Goal: Navigation & Orientation: Find specific page/section

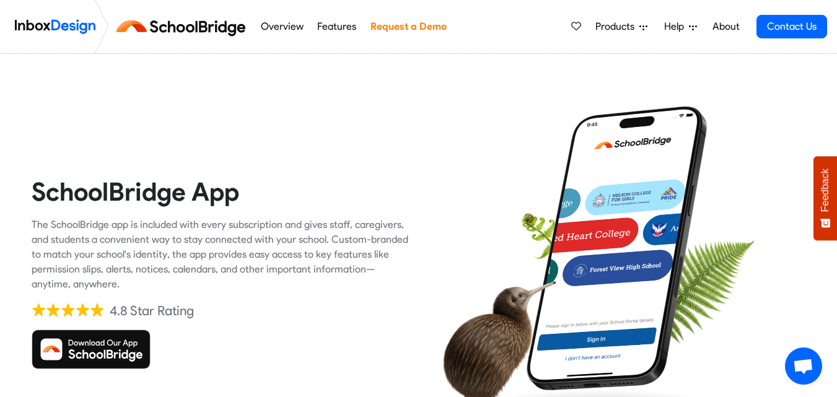
click at [97, 341] on img at bounding box center [91, 350] width 119 height 40
drag, startPoint x: 654, startPoint y: 1, endPoint x: 174, endPoint y: -22, distance: 480.6
click at [340, 107] on div "SchoolBridge App The SchoolBridge app is included with every subscription and g…" at bounding box center [221, 273] width 378 height 378
